Goal: Navigation & Orientation: Find specific page/section

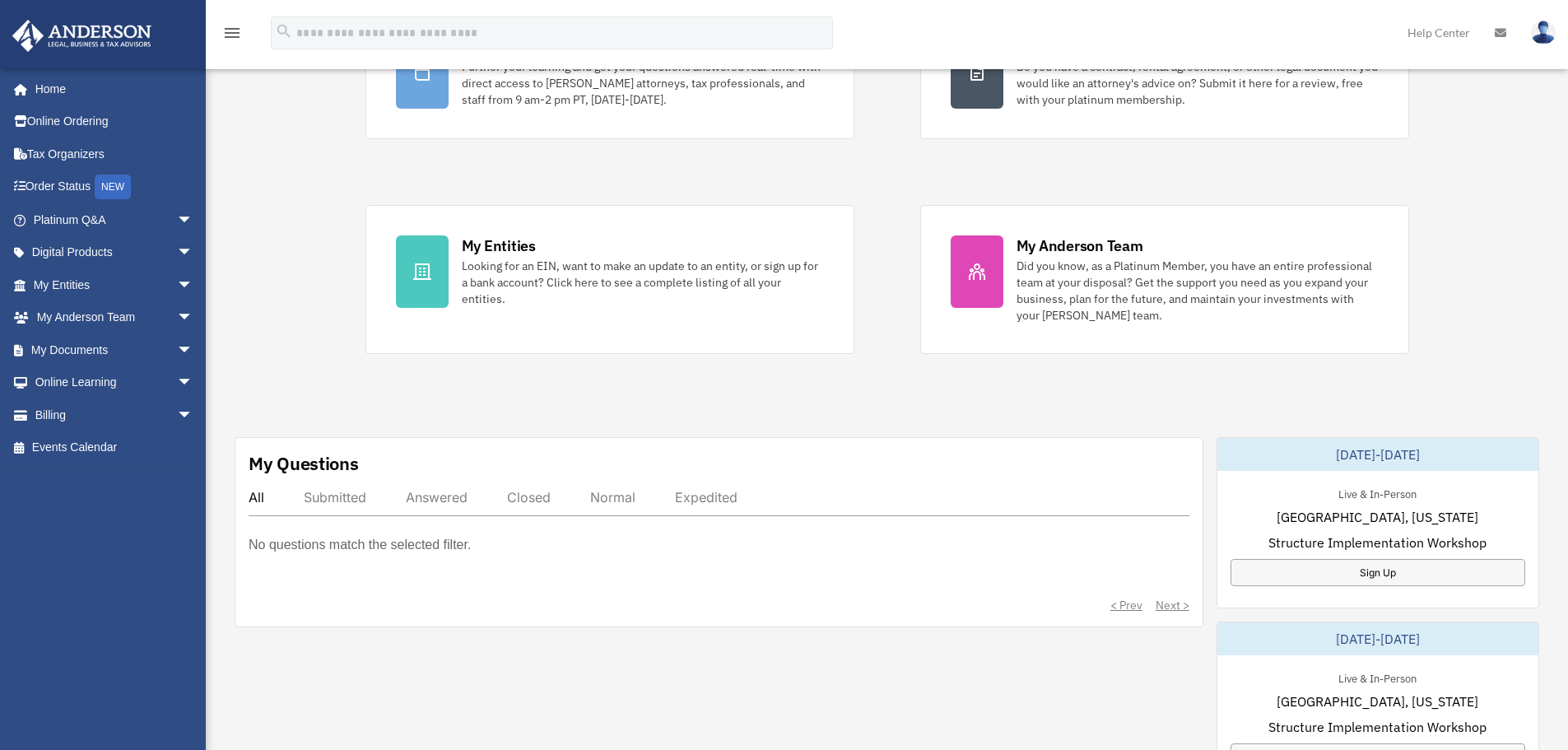
scroll to position [274, 0]
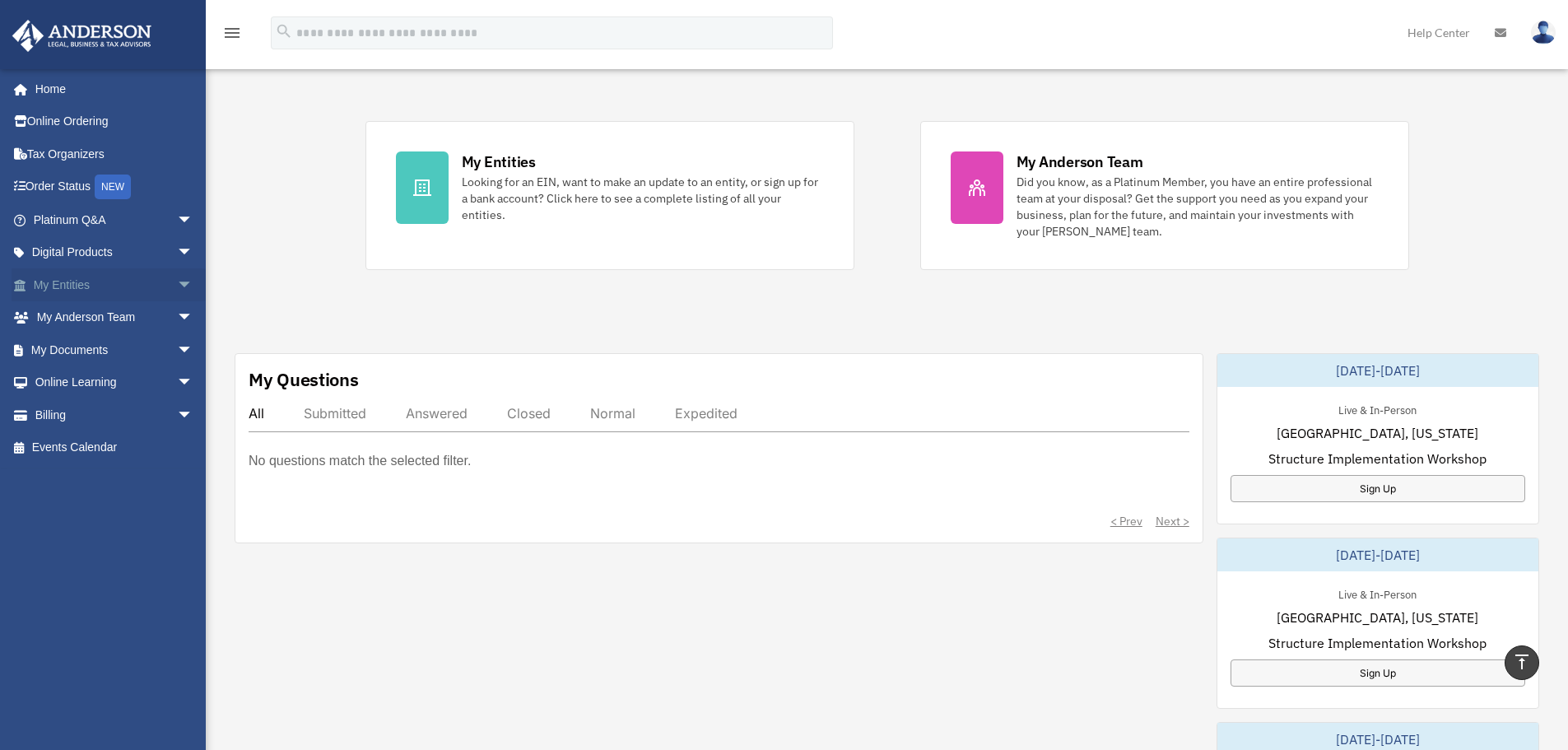
click at [110, 284] on link "My Entities arrow_drop_down" at bounding box center [115, 285] width 207 height 33
click at [177, 280] on span "arrow_drop_down" at bounding box center [194, 285] width 33 height 34
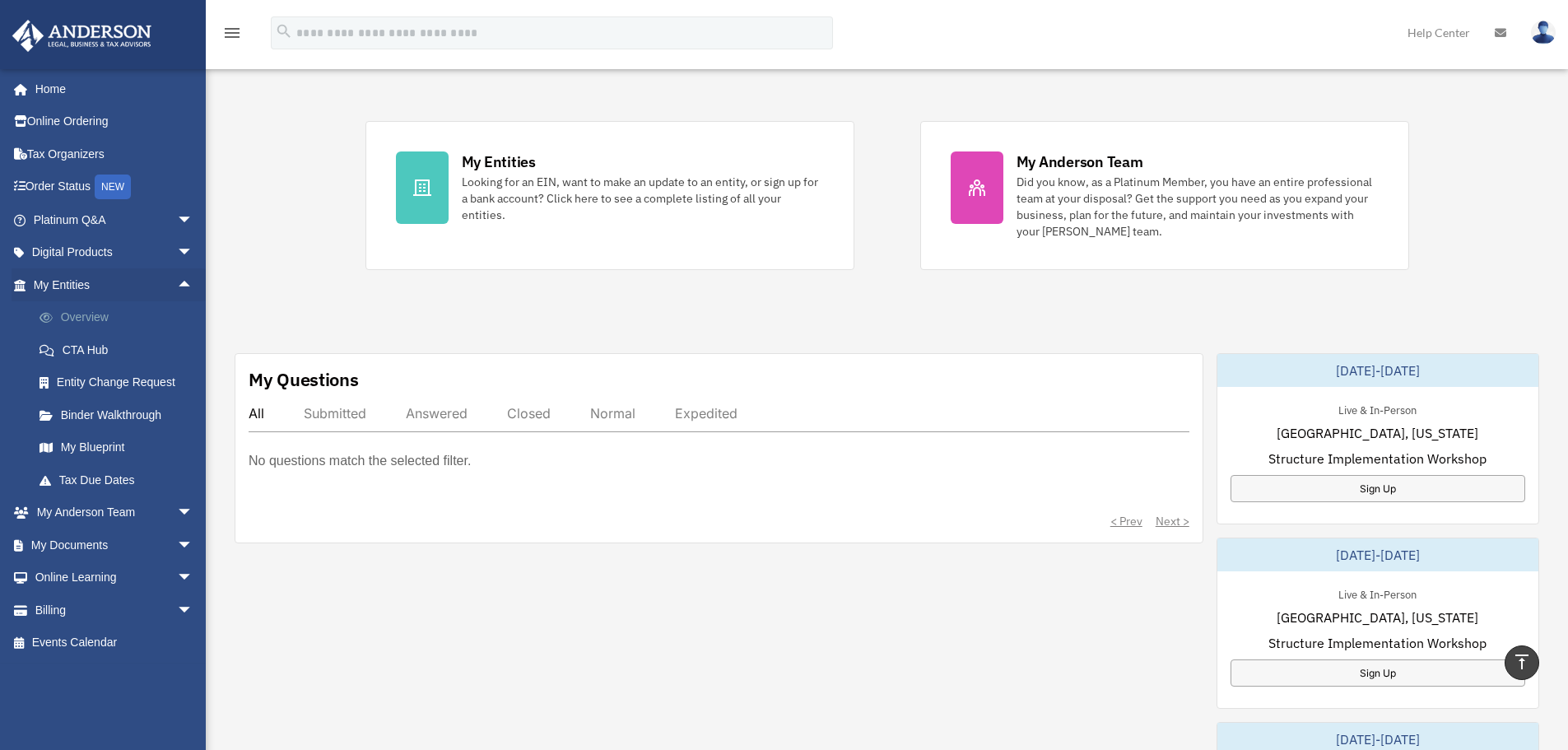
click at [101, 314] on link "Overview" at bounding box center [120, 318] width 195 height 33
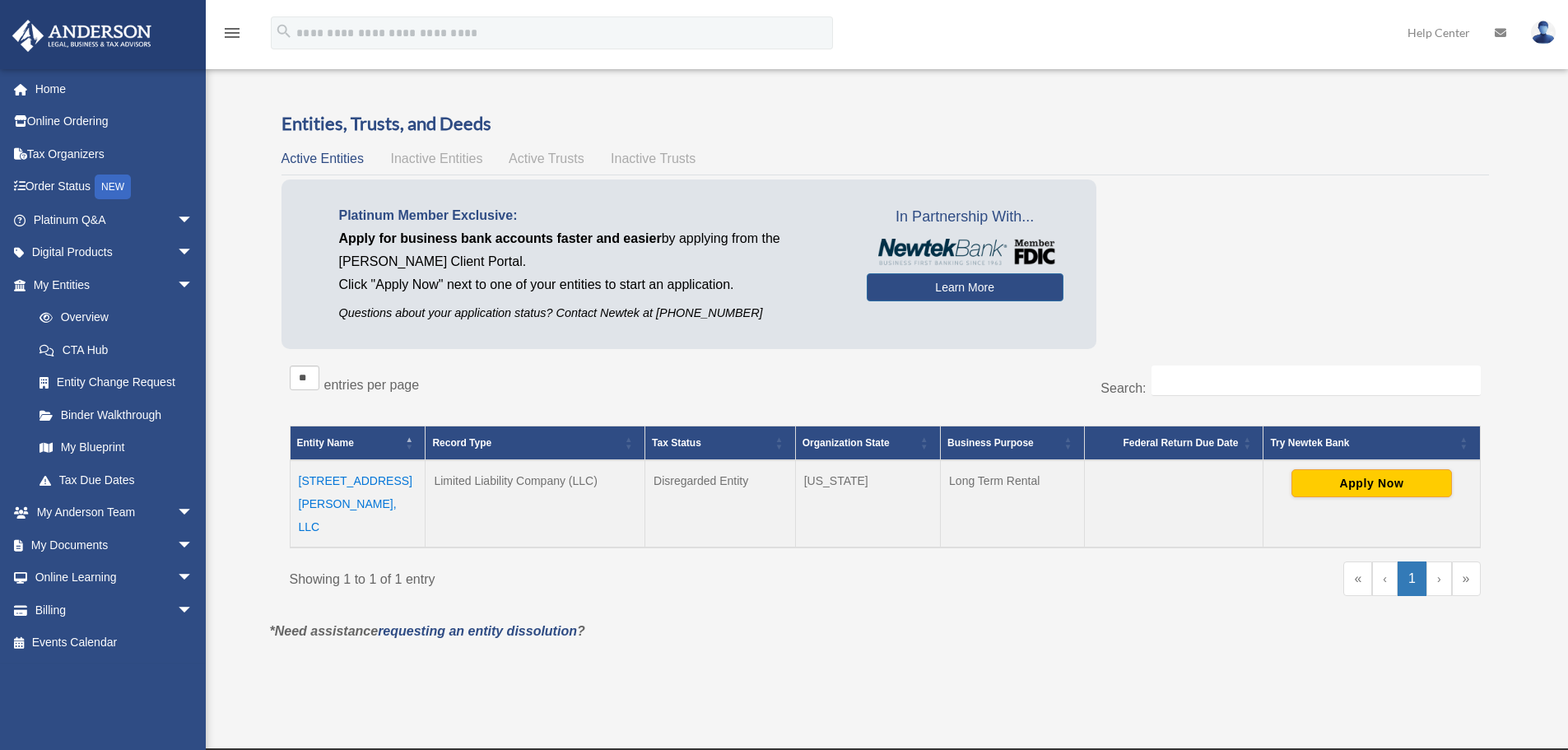
click at [357, 481] on td "[STREET_ADDRESS][PERSON_NAME], LLC" at bounding box center [357, 504] width 135 height 87
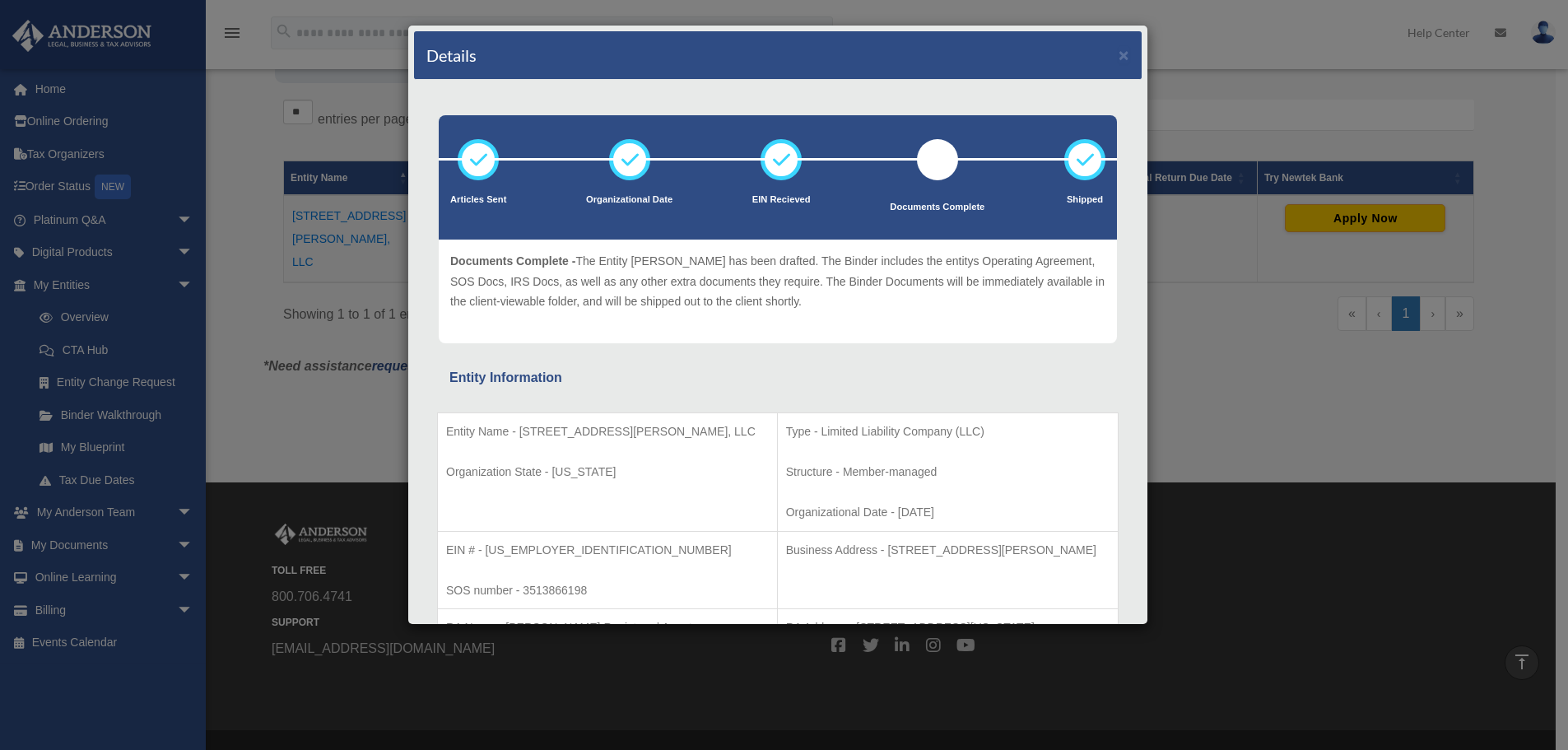
click at [1117, 51] on div "Details ×" at bounding box center [778, 56] width 728 height 48
click at [1118, 54] on button "×" at bounding box center [1123, 54] width 11 height 17
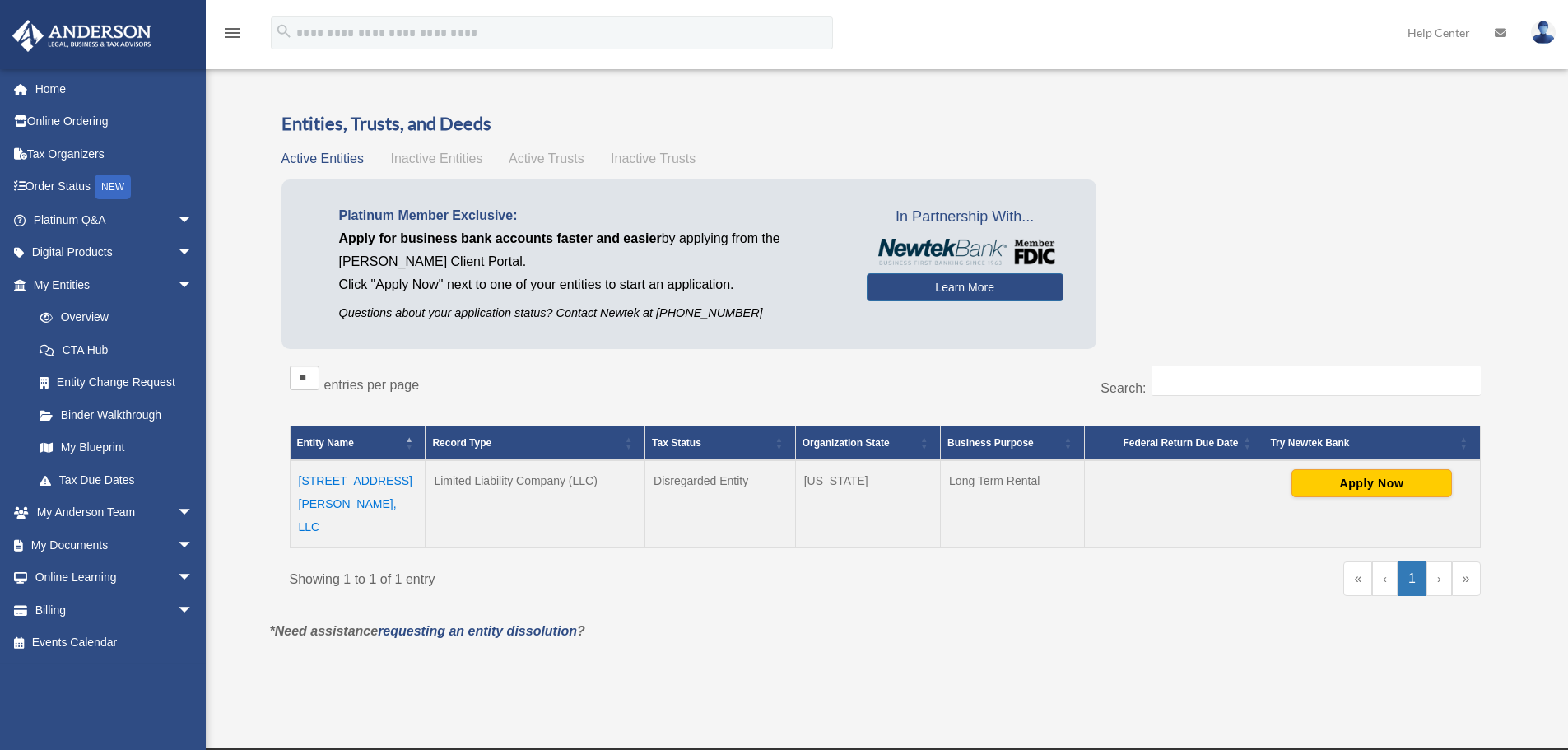
click at [366, 478] on td "3633 Pete St, LLC" at bounding box center [357, 504] width 135 height 87
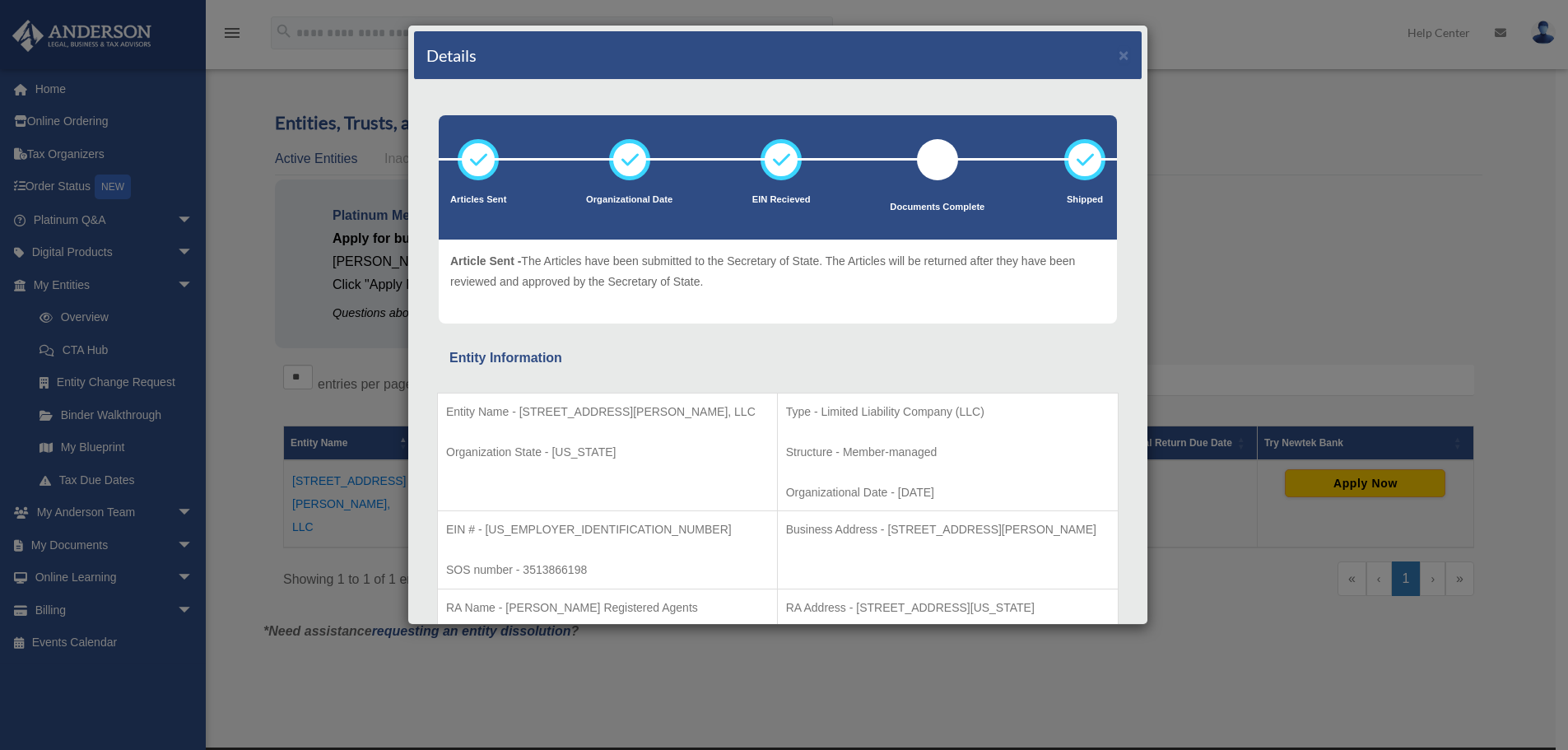
click at [226, 359] on div "Details × Articles Sent Organizational Date" at bounding box center [784, 375] width 1568 height 750
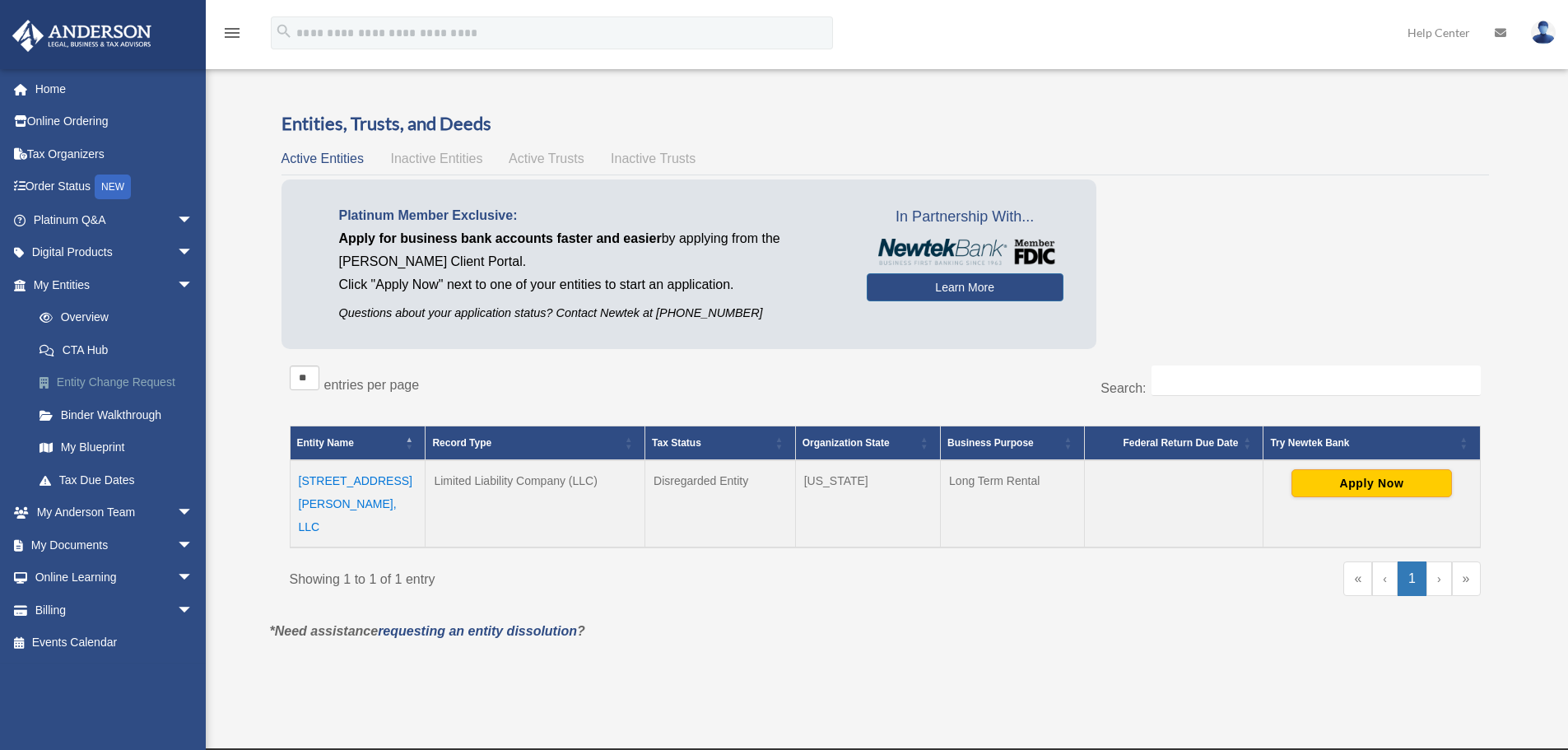
click at [131, 383] on link "Entity Change Request" at bounding box center [120, 383] width 195 height 33
click at [132, 416] on link "Binder Walkthrough" at bounding box center [120, 415] width 195 height 33
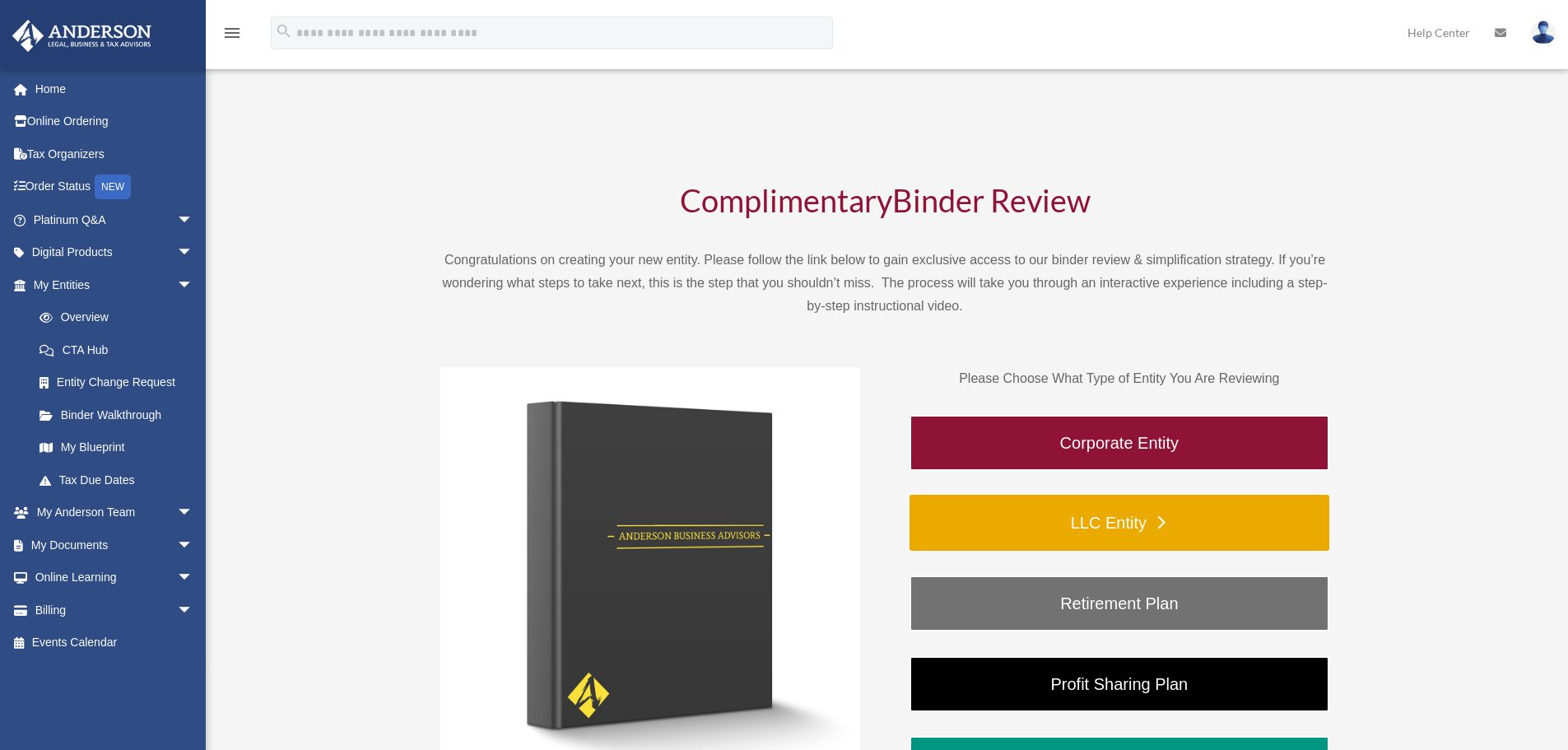
click at [1054, 507] on link "LLC Entity" at bounding box center [1119, 522] width 420 height 56
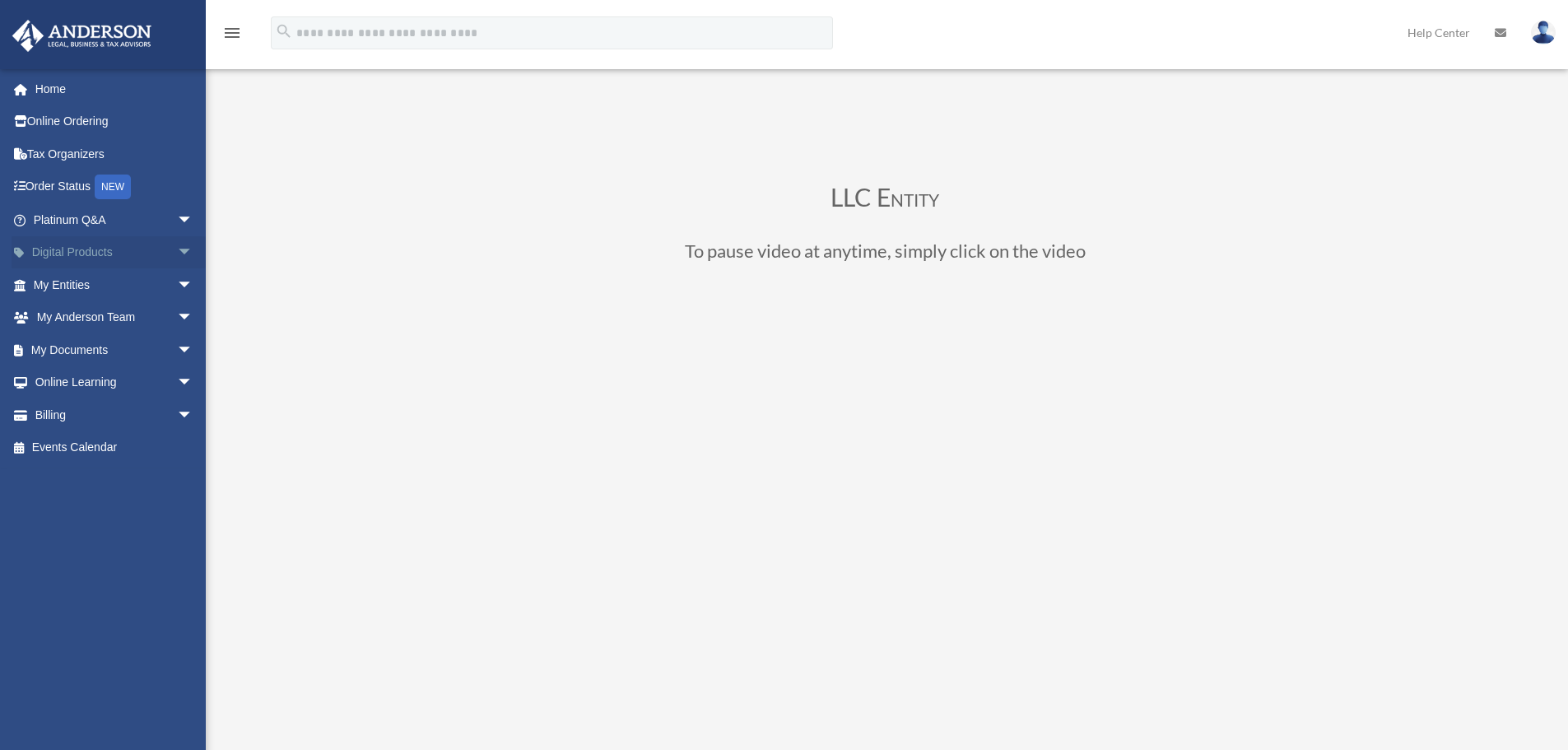
click at [177, 254] on span "arrow_drop_down" at bounding box center [194, 253] width 33 height 34
click at [177, 254] on span "arrow_drop_up" at bounding box center [194, 253] width 33 height 34
click at [177, 289] on span "arrow_drop_down" at bounding box center [194, 285] width 33 height 34
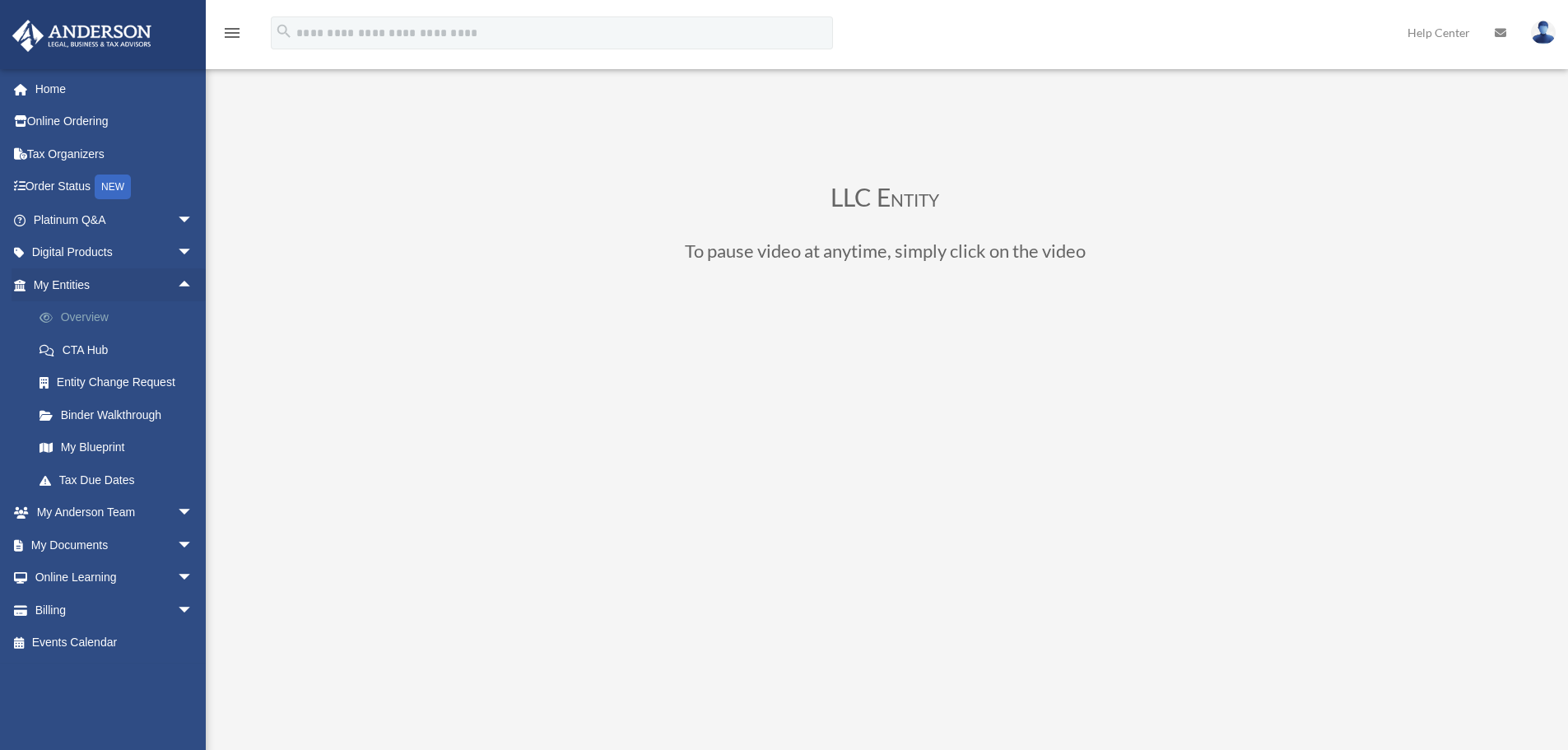
click at [168, 318] on link "Overview" at bounding box center [120, 318] width 195 height 33
click at [101, 308] on link "Overview" at bounding box center [120, 318] width 195 height 33
click at [177, 549] on span "arrow_drop_down" at bounding box center [194, 545] width 33 height 34
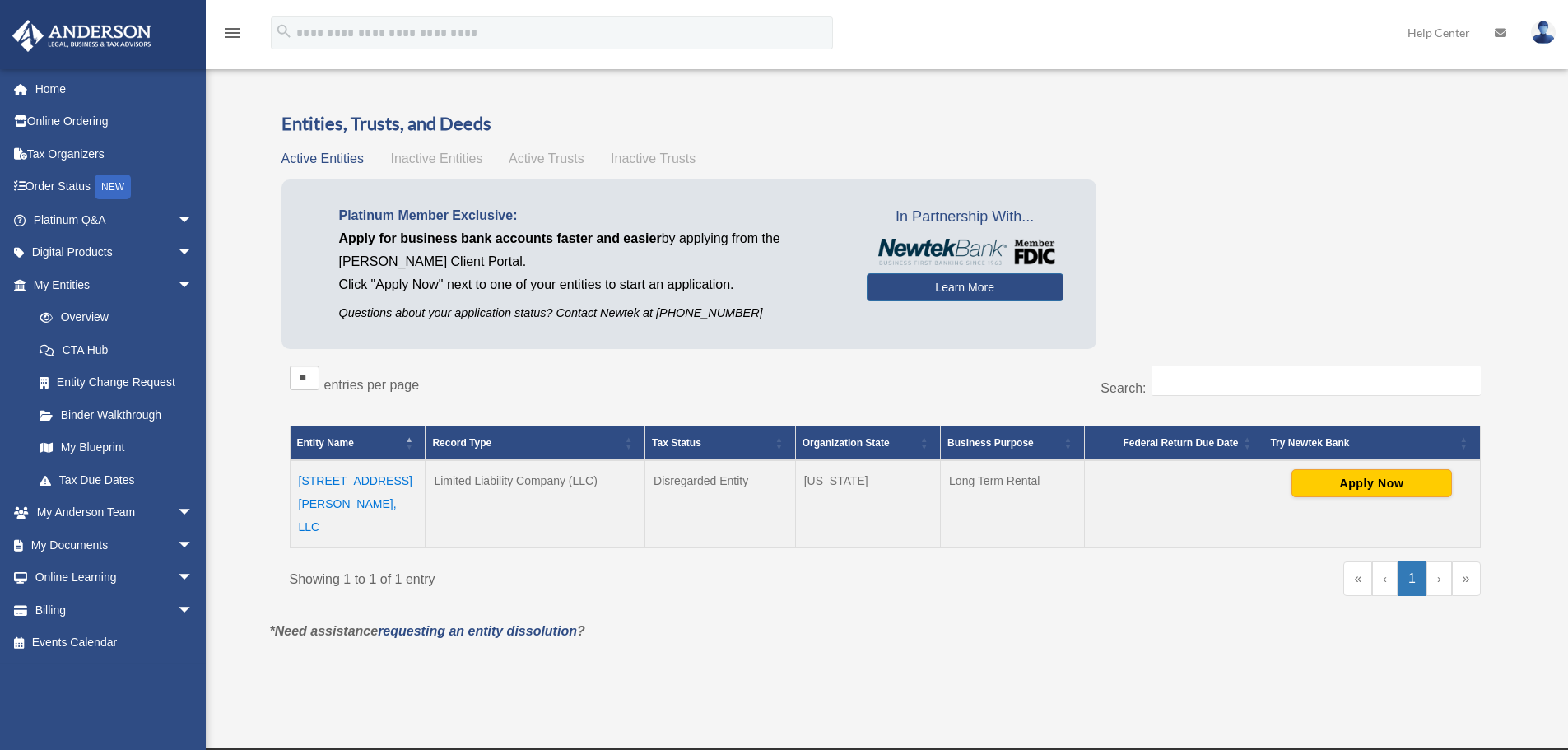
click at [360, 482] on td "3633 Pete St, LLC" at bounding box center [357, 504] width 135 height 87
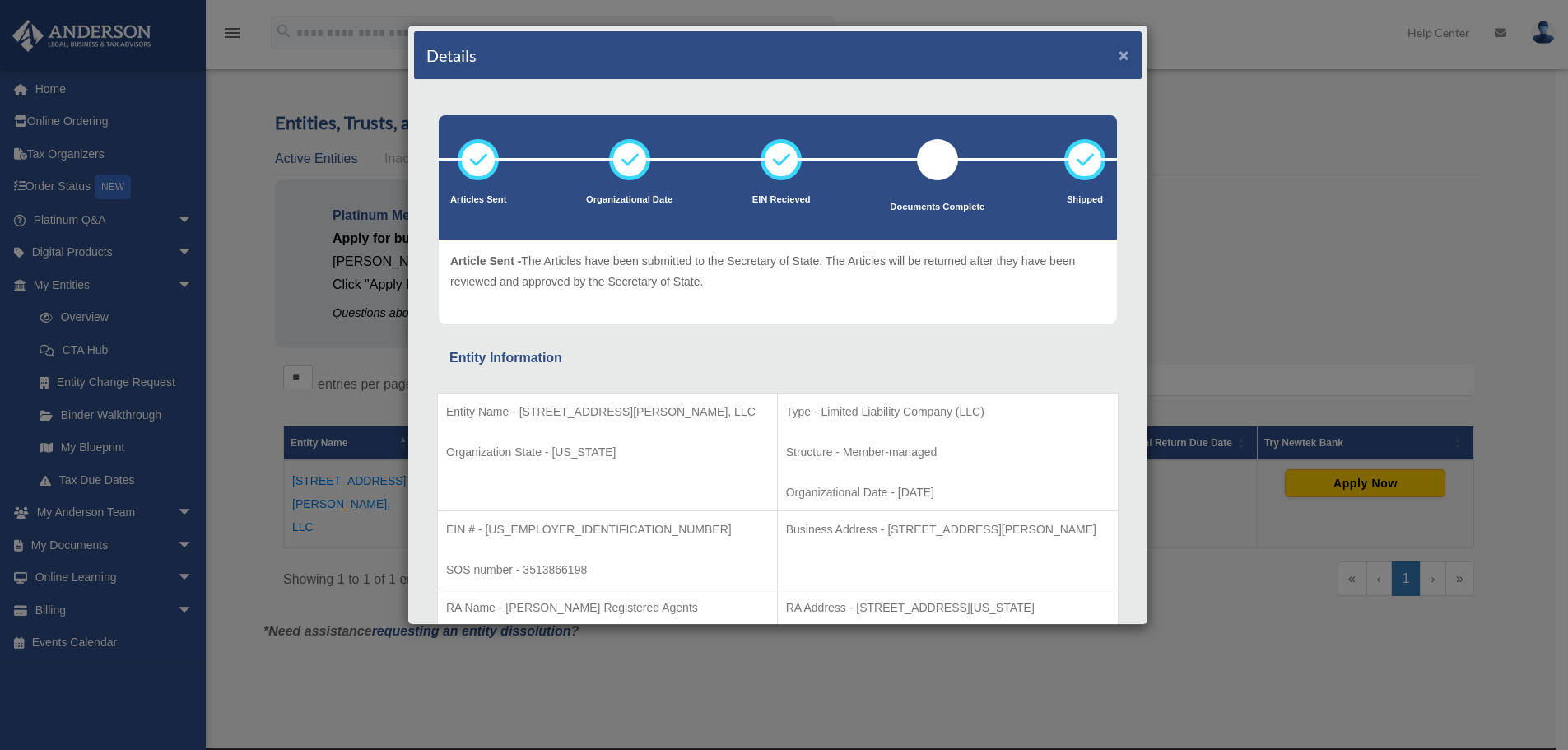
click at [1118, 50] on button "×" at bounding box center [1123, 54] width 11 height 17
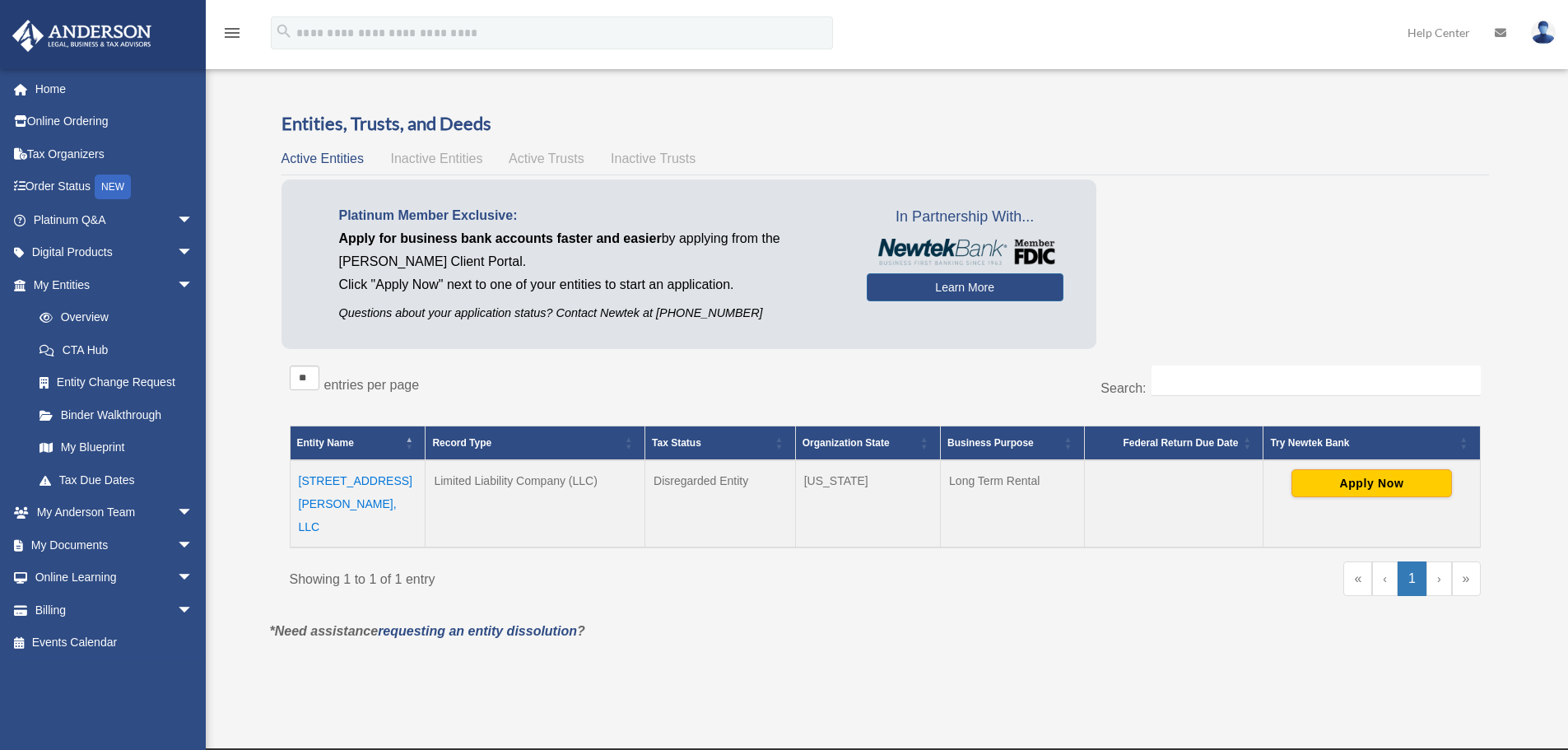
click at [455, 155] on span "Inactive Entities" at bounding box center [436, 158] width 92 height 14
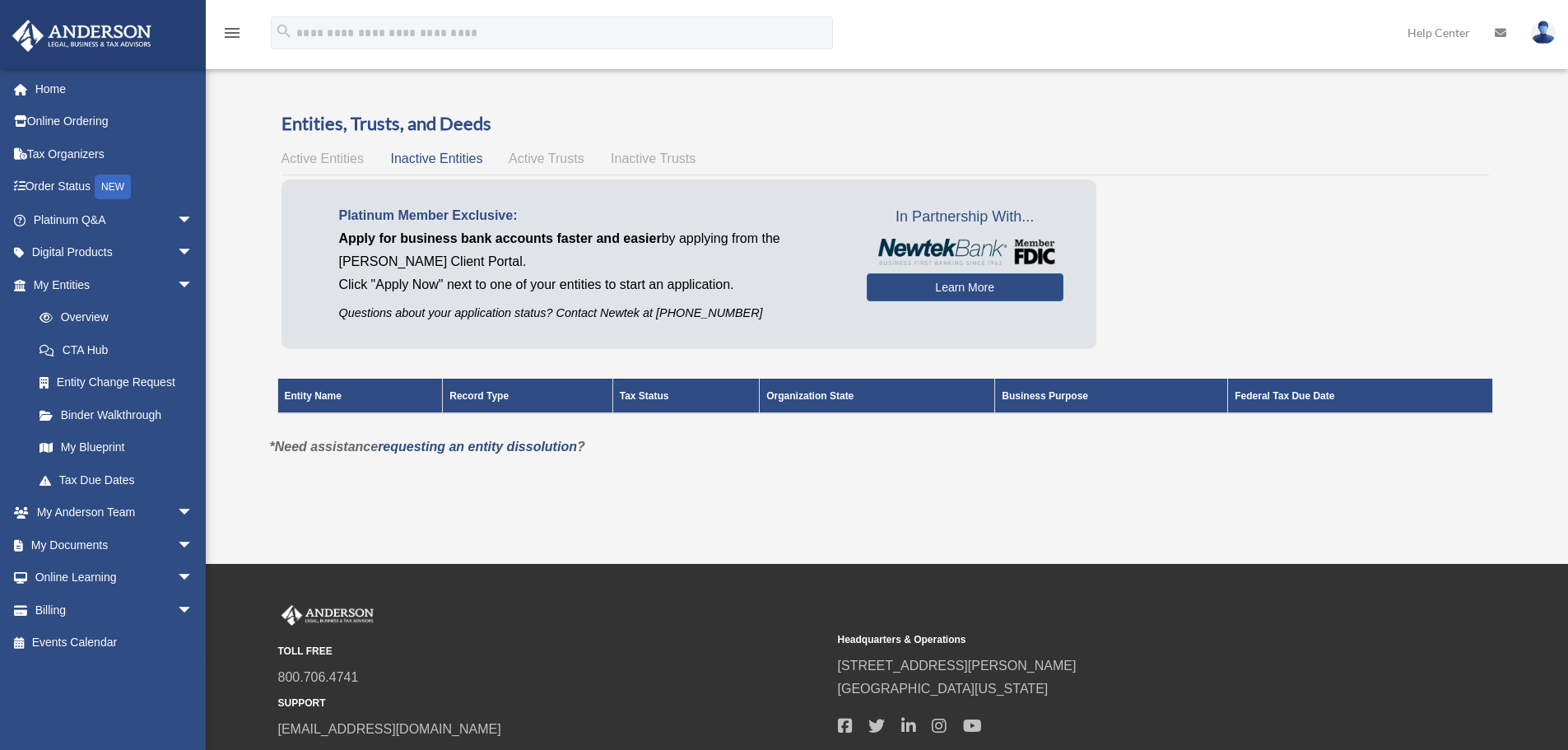
click at [553, 155] on span "Active Trusts" at bounding box center [546, 158] width 76 height 14
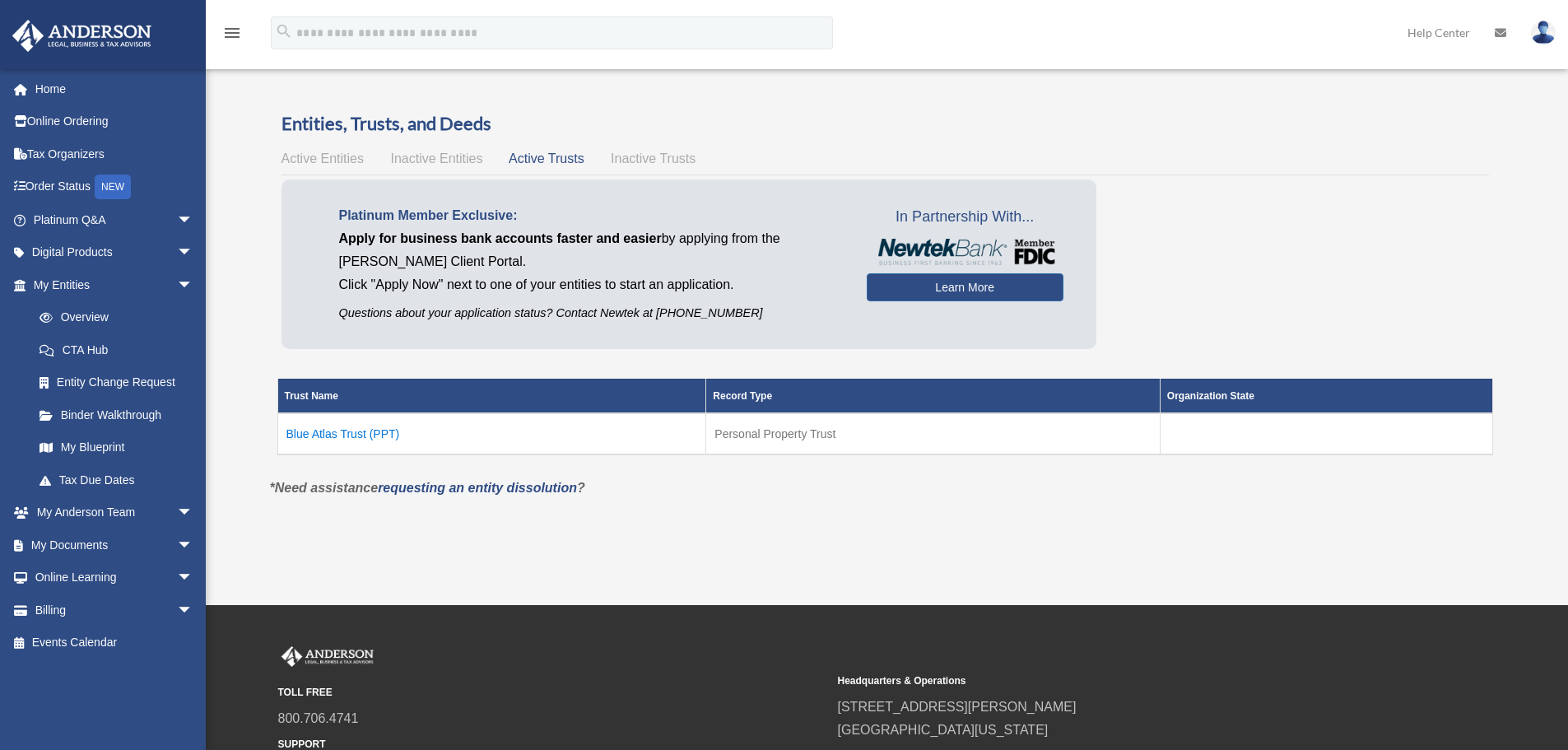
click at [669, 152] on span "Inactive Trusts" at bounding box center [653, 158] width 85 height 14
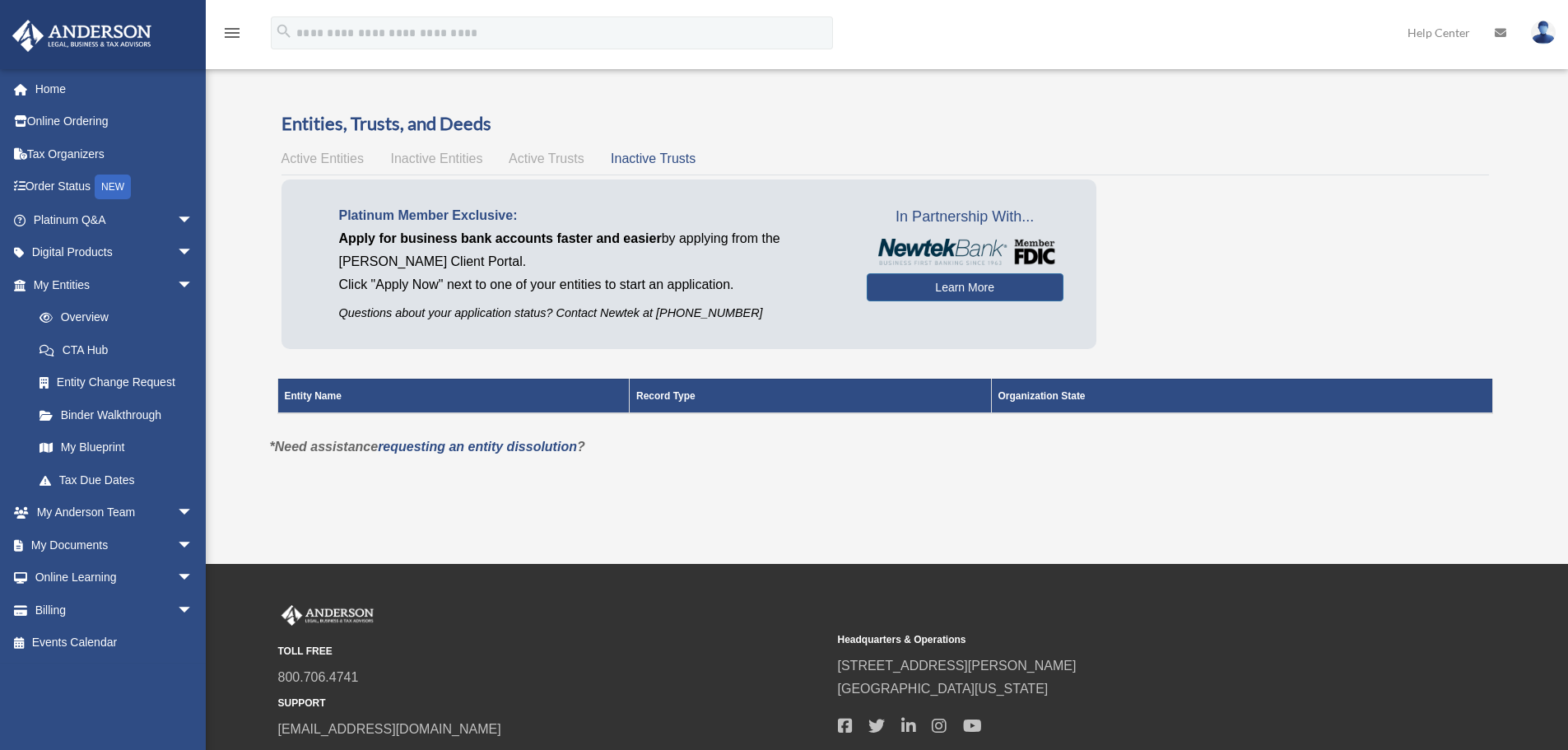
click at [561, 162] on span "Active Trusts" at bounding box center [546, 158] width 76 height 14
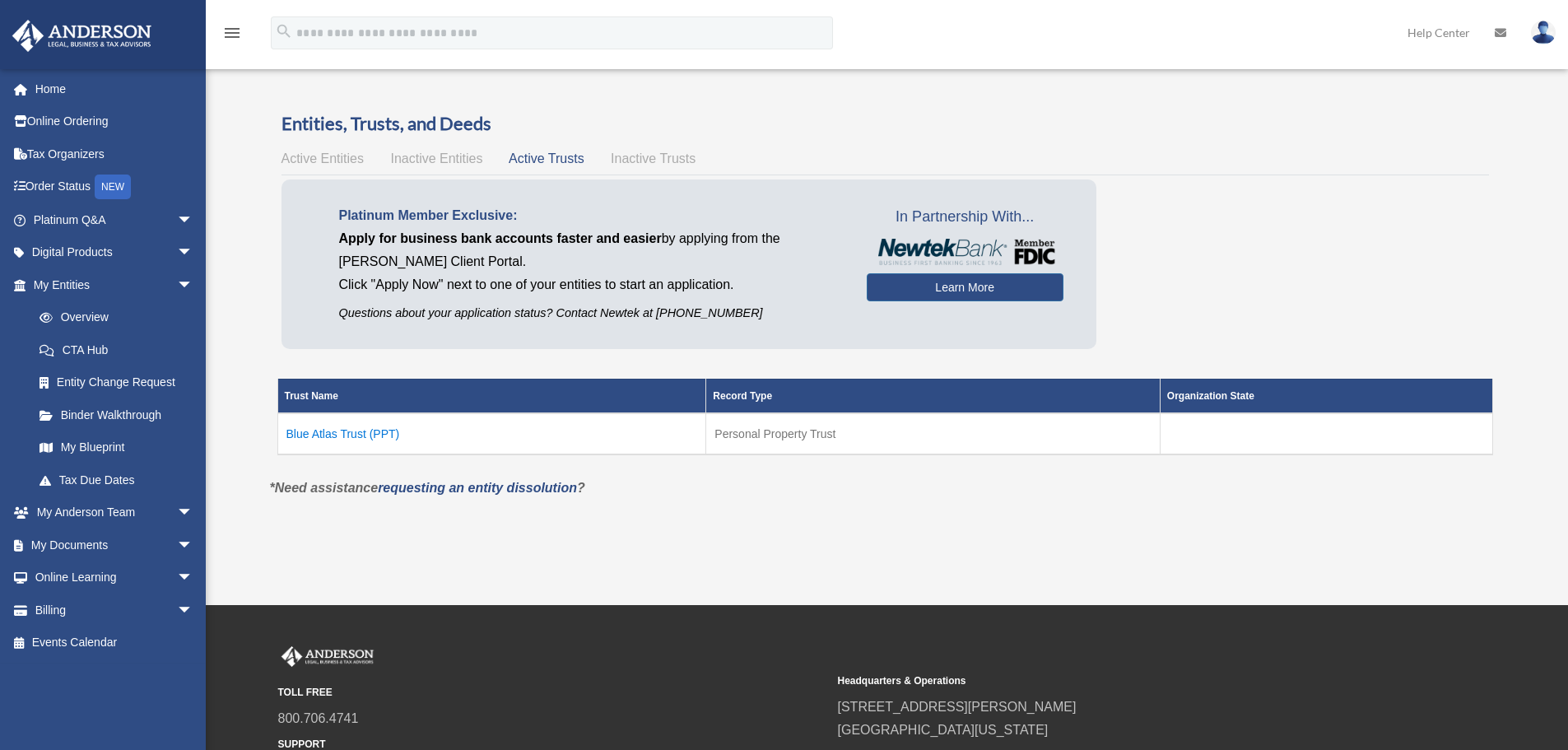
click at [317, 165] on div "Active Entities Inactive Entities Active Trusts Inactive Trusts" at bounding box center [885, 159] width 1207 height 23
click at [315, 160] on span "Active Entities" at bounding box center [322, 158] width 82 height 14
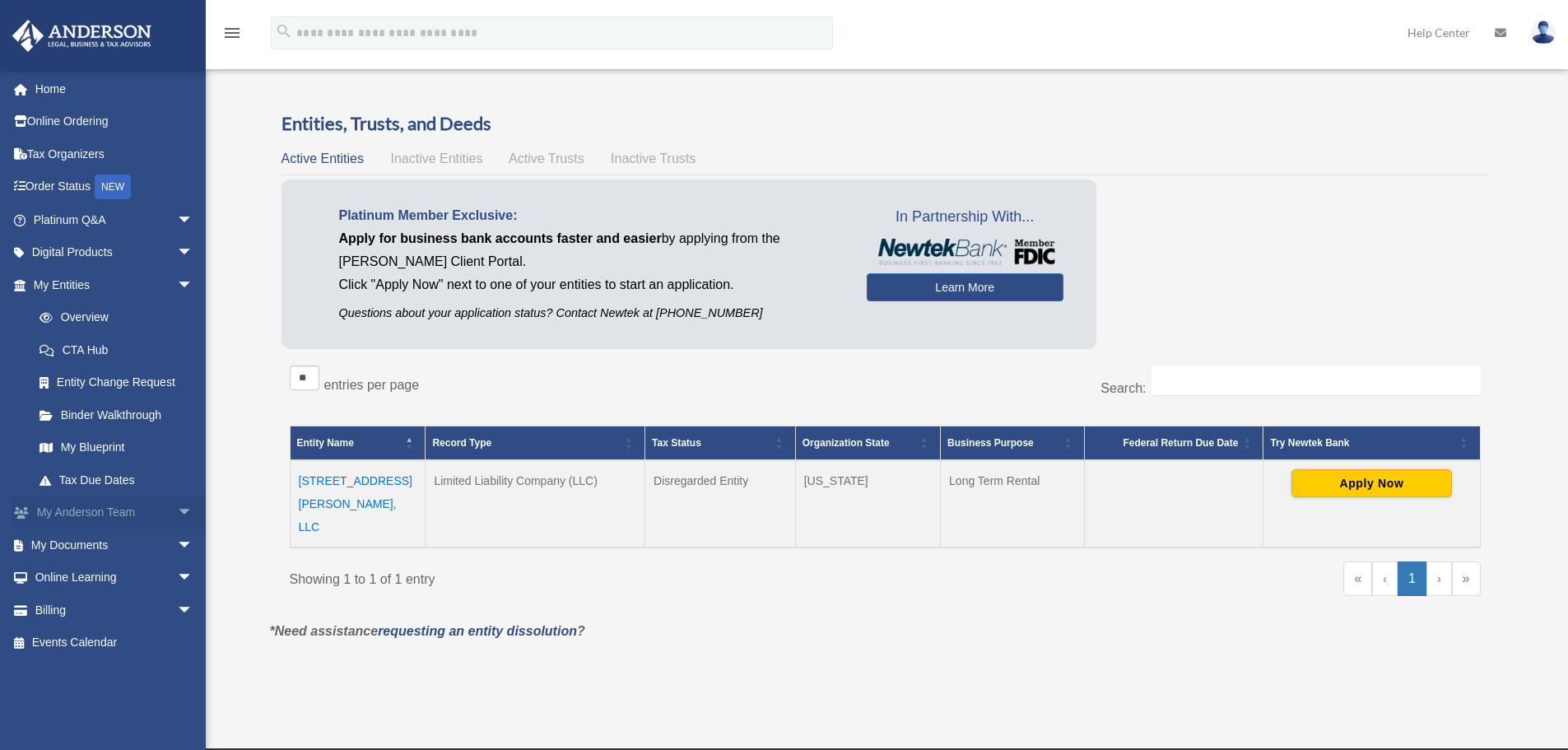
click at [71, 510] on link "My Anderson Team arrow_drop_down" at bounding box center [115, 513] width 207 height 33
click at [177, 511] on span "arrow_drop_down" at bounding box center [194, 513] width 33 height 34
click at [177, 648] on span "arrow_drop_down" at bounding box center [194, 644] width 33 height 34
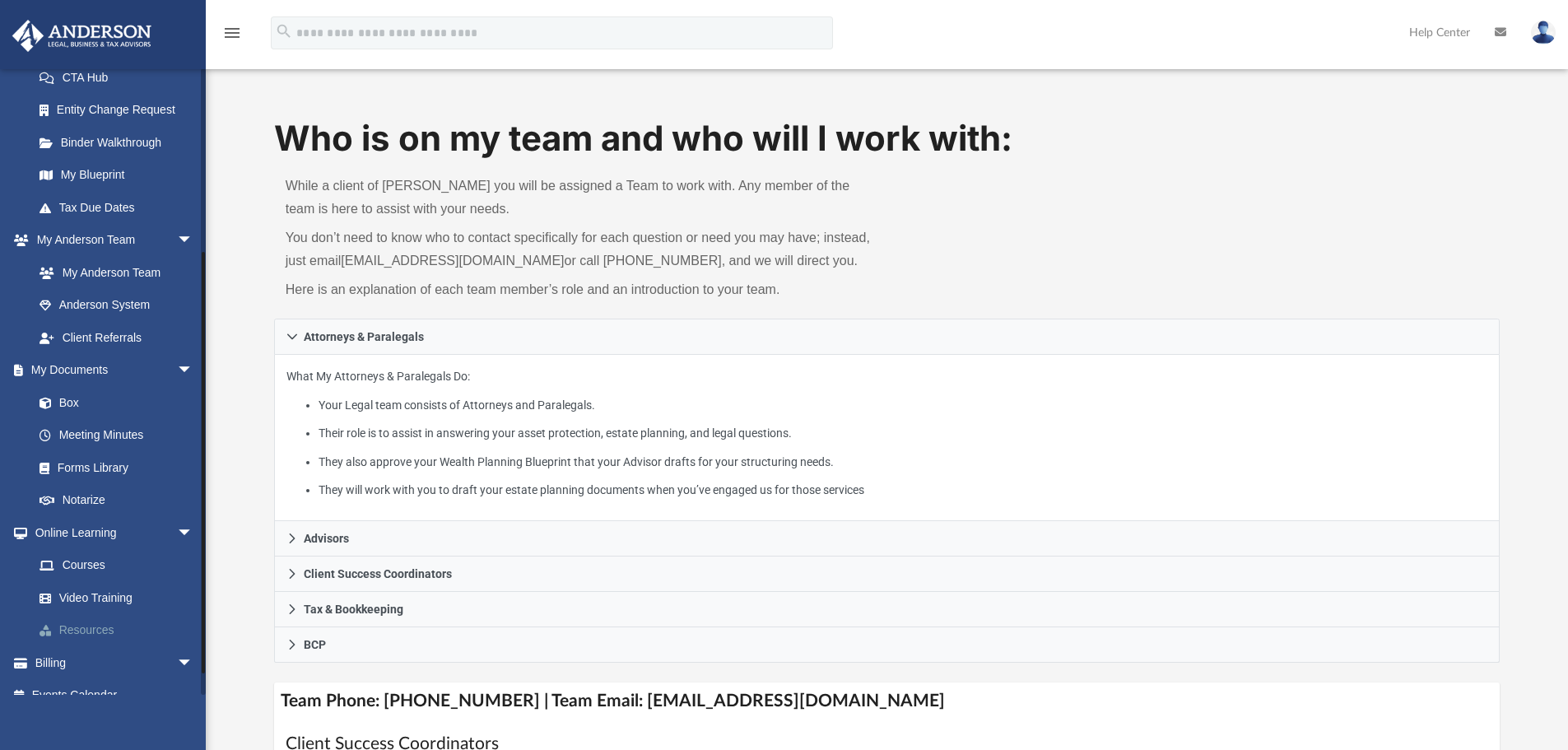
scroll to position [274, 0]
click at [69, 400] on link "Box" at bounding box center [120, 402] width 195 height 33
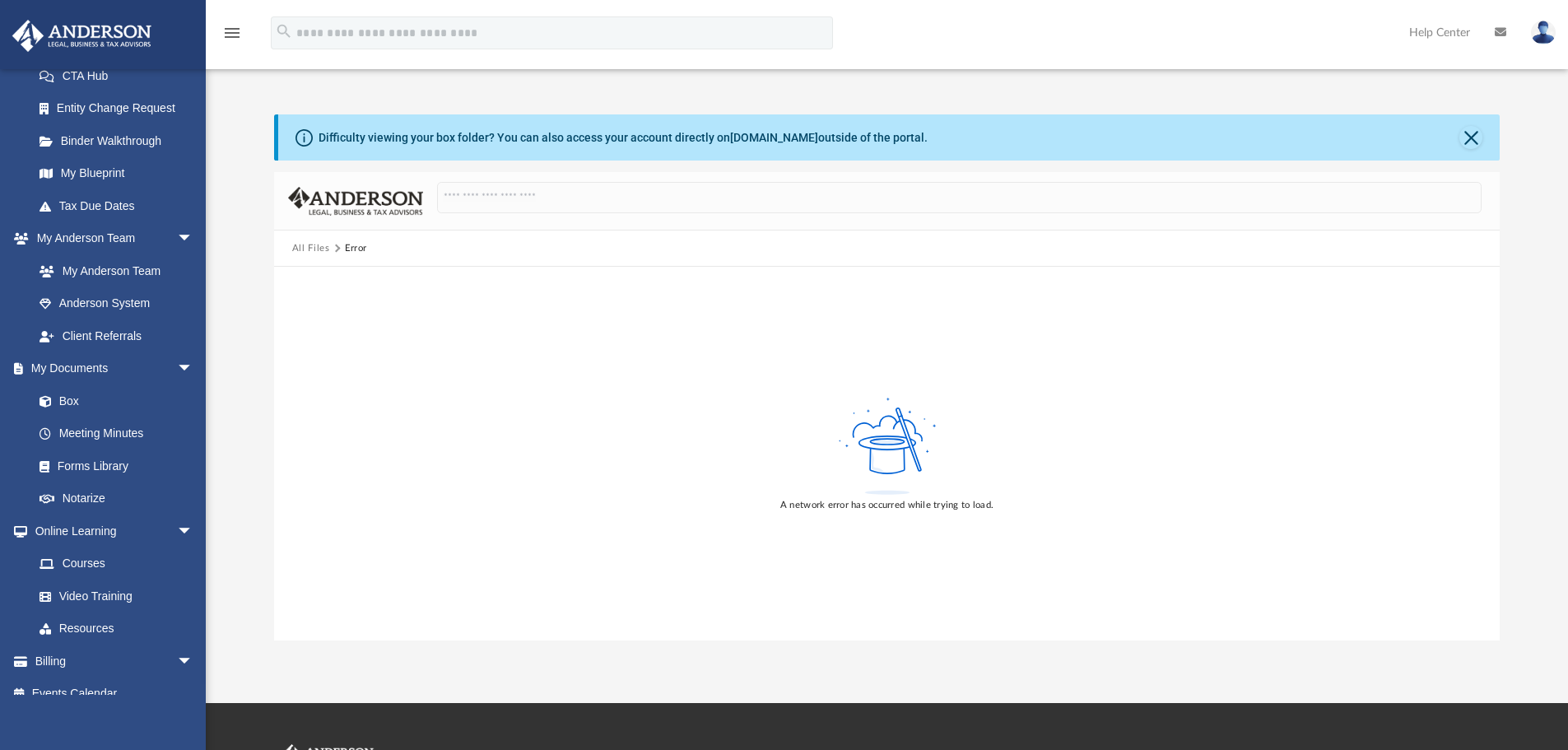
click at [312, 245] on button "All Files" at bounding box center [312, 249] width 38 height 15
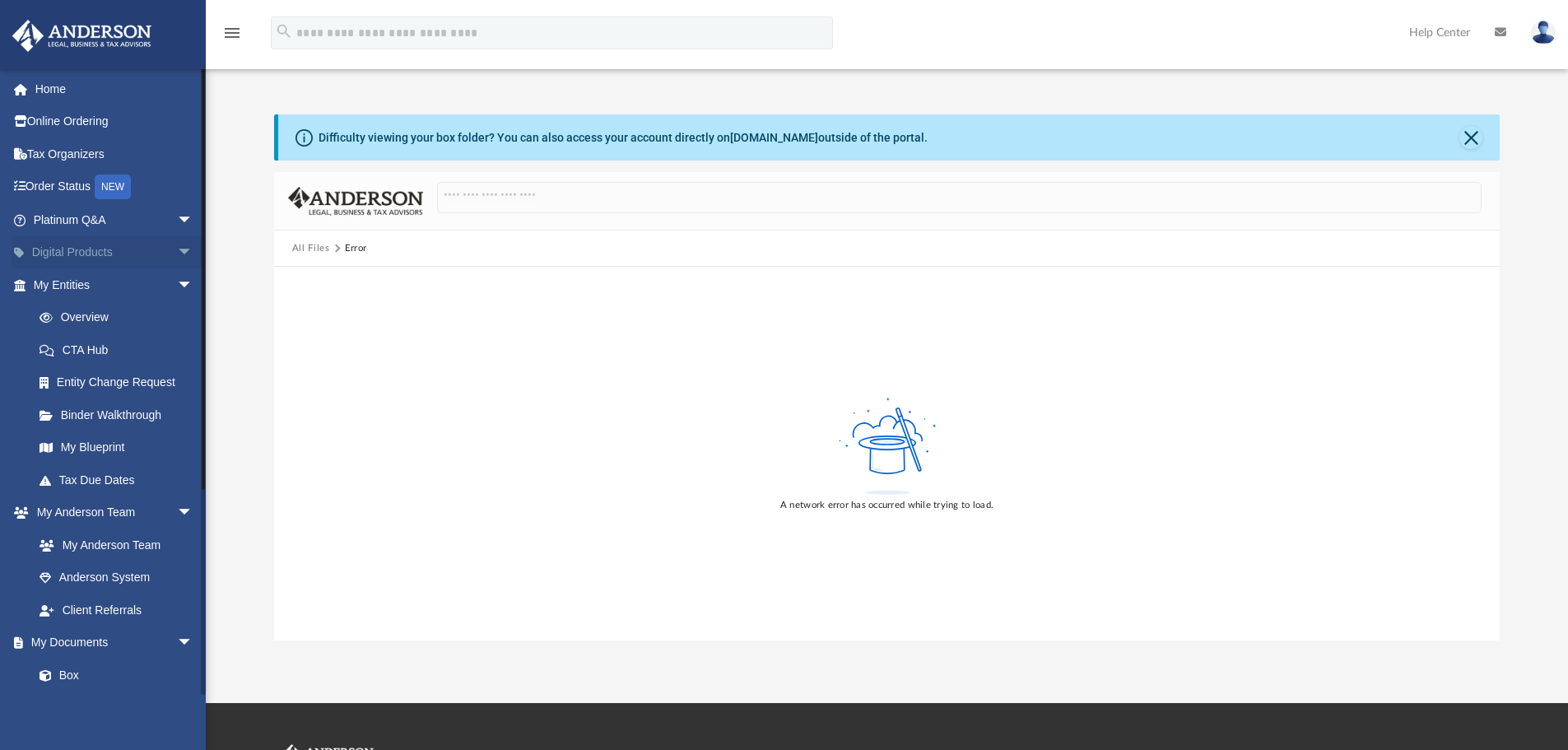
click at [177, 249] on span "arrow_drop_down" at bounding box center [194, 253] width 33 height 34
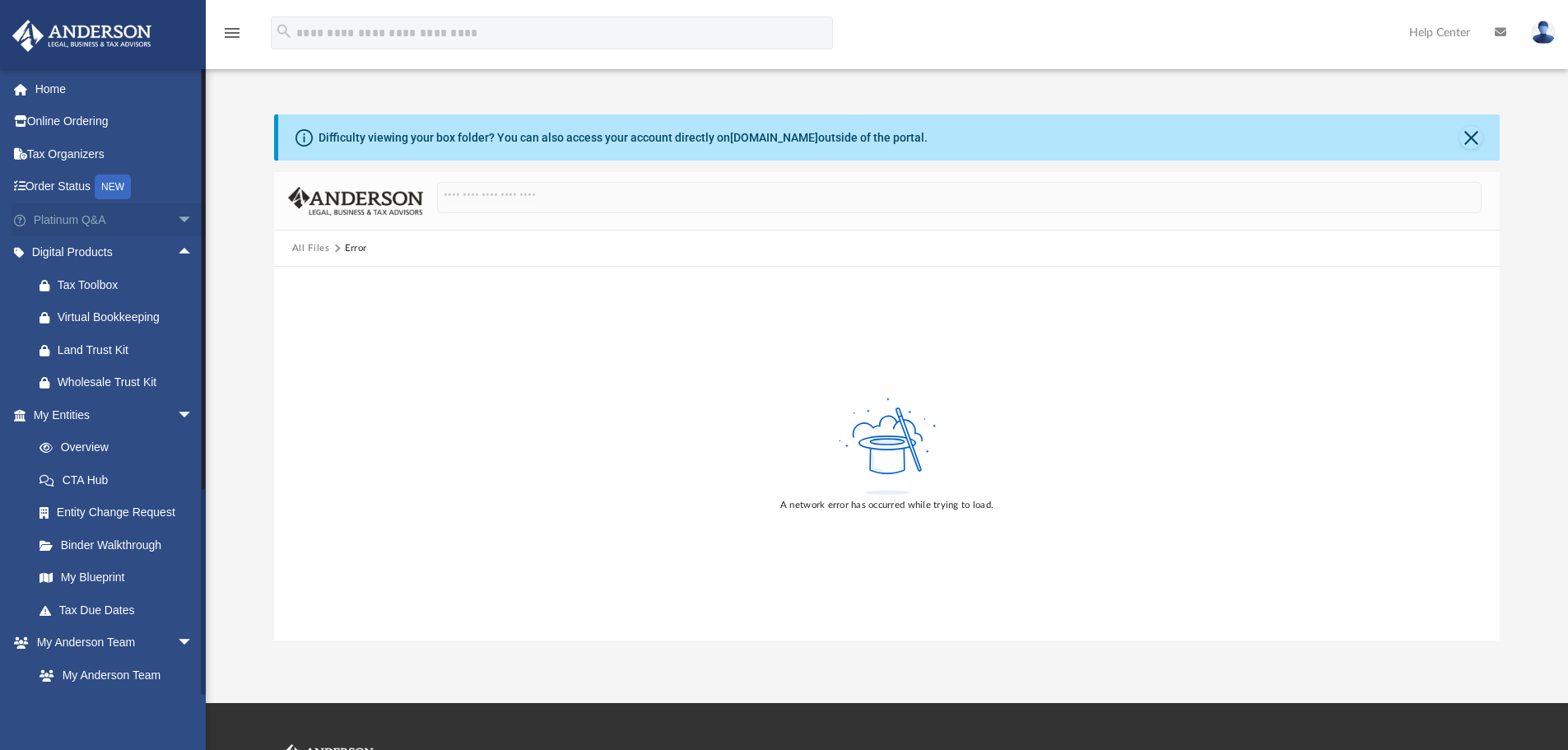
click at [177, 225] on span "arrow_drop_down" at bounding box center [194, 220] width 33 height 34
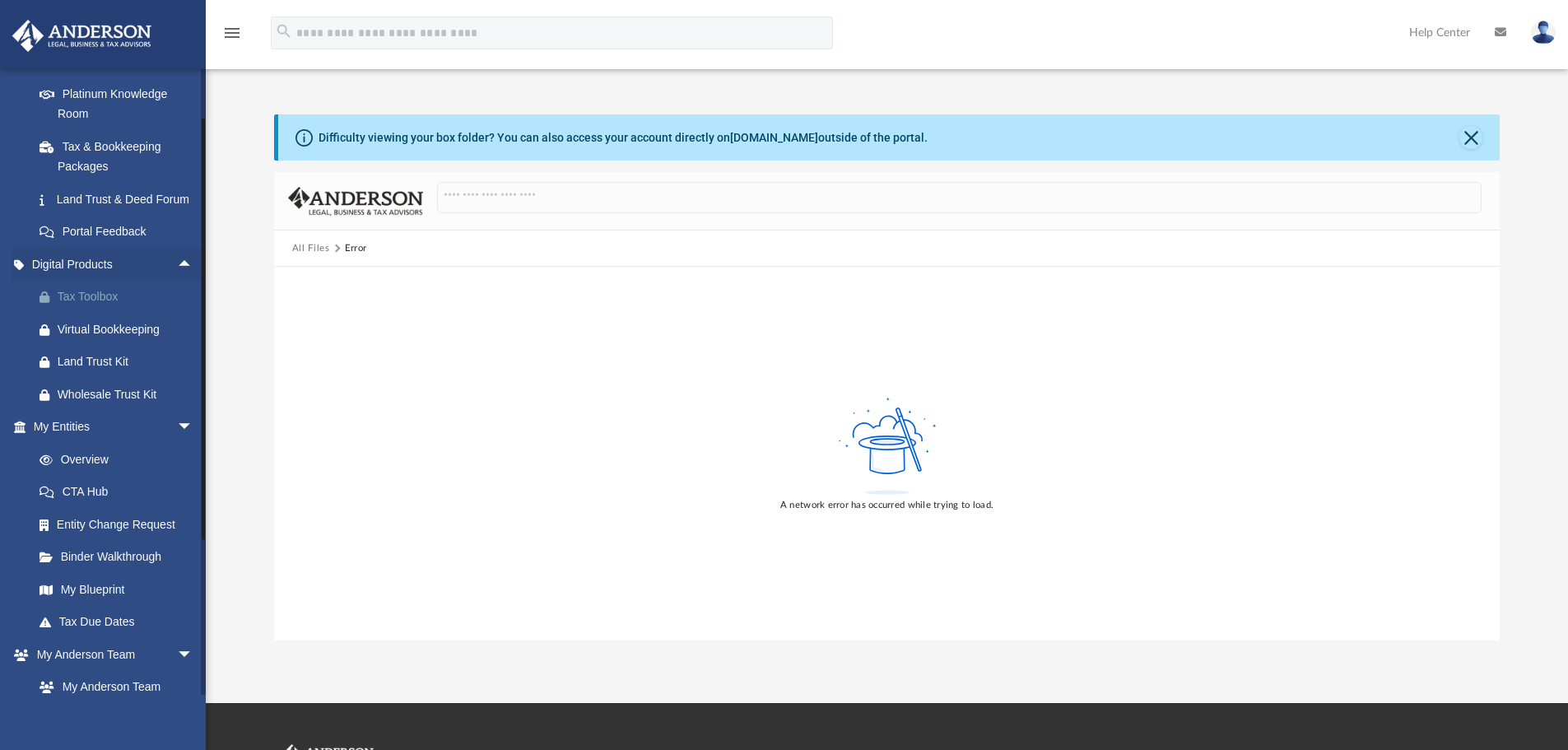
scroll to position [412, 0]
